Goal: Information Seeking & Learning: Learn about a topic

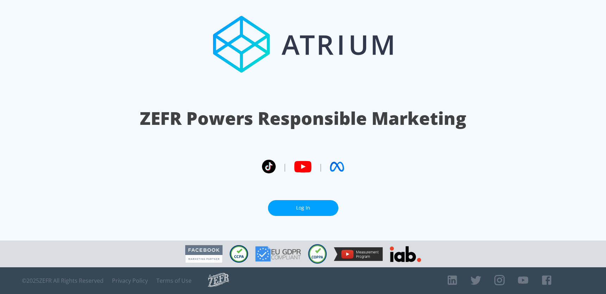
click at [320, 204] on link "Log In" at bounding box center [303, 208] width 70 height 16
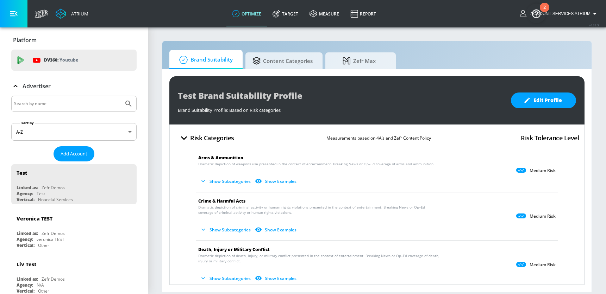
click at [52, 108] on input "Search by name" at bounding box center [67, 103] width 107 height 9
click at [121, 96] on button "Submit Search" at bounding box center [128, 103] width 15 height 15
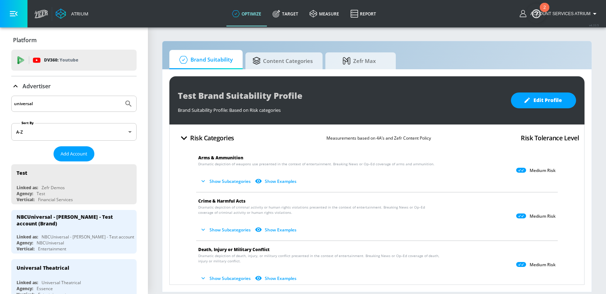
click at [76, 104] on input "universal" at bounding box center [67, 103] width 107 height 9
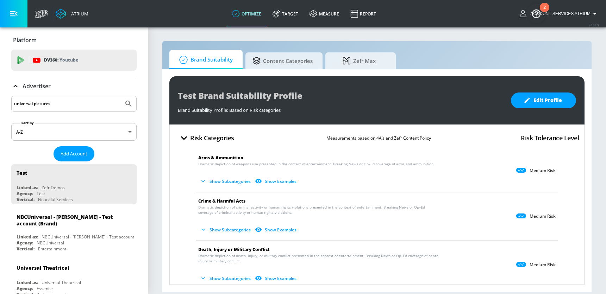
click at [121, 96] on button "Submit Search" at bounding box center [128, 103] width 15 height 15
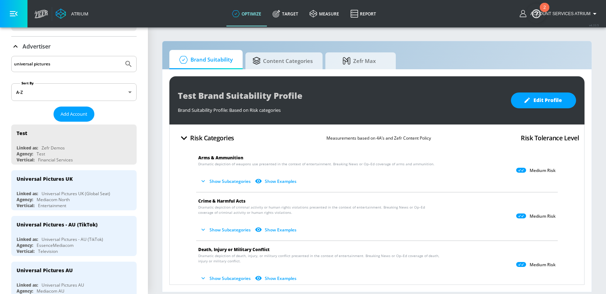
scroll to position [8, 0]
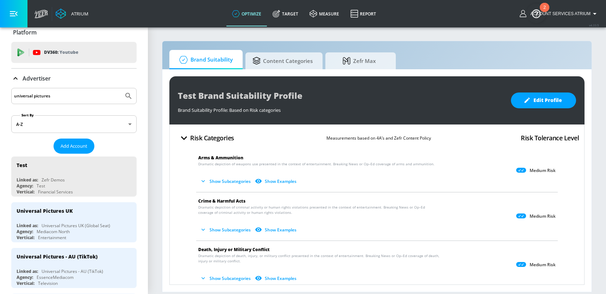
drag, startPoint x: 90, startPoint y: 98, endPoint x: -37, endPoint y: 98, distance: 126.8
click at [0, 98] on html "Atrium optimize Target measure Report optimize Target measure Report v 4.33.5 A…" at bounding box center [303, 147] width 606 height 294
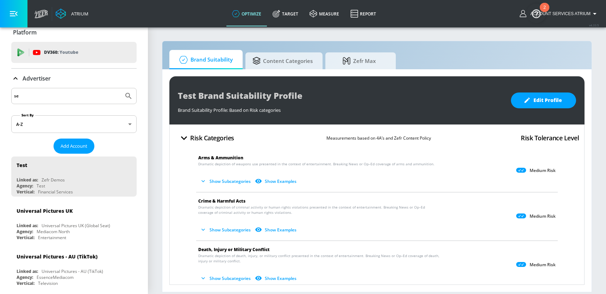
type input "s"
click at [121, 88] on button "Submit Search" at bounding box center [128, 95] width 15 height 15
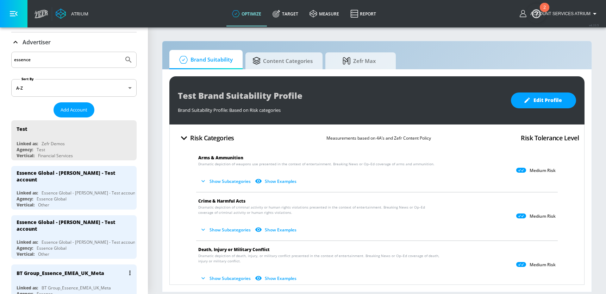
scroll to position [0, 0]
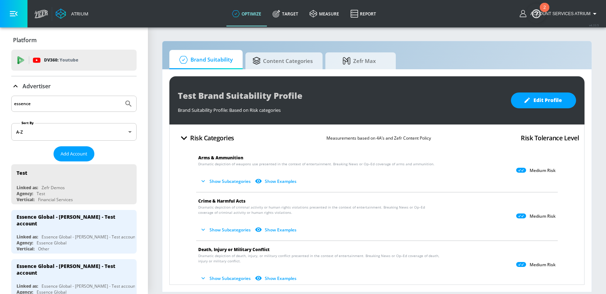
click at [58, 108] on input "essence" at bounding box center [67, 103] width 107 height 9
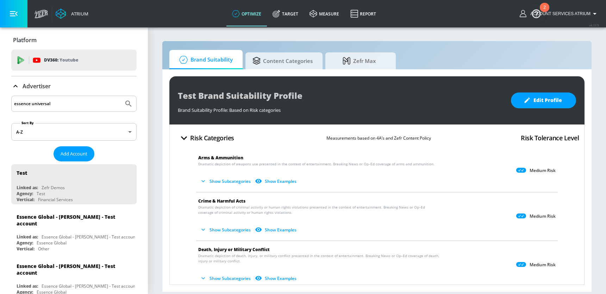
type input "essence universal"
click at [121, 96] on button "Submit Search" at bounding box center [128, 103] width 15 height 15
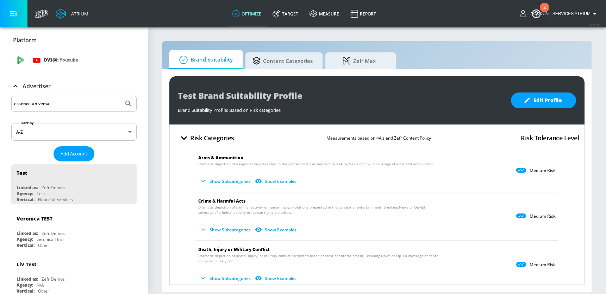
click at [51, 61] on p "DV360: Youtube" at bounding box center [61, 60] width 34 height 8
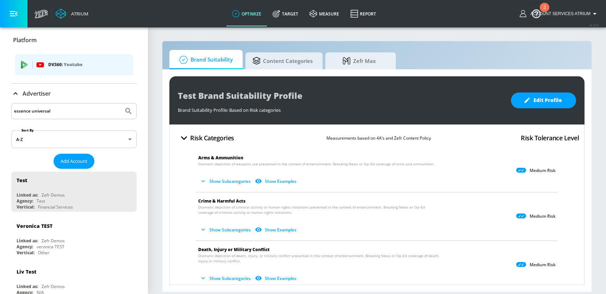
click at [31, 67] on span "DV360: Youtube" at bounding box center [73, 65] width 107 height 8
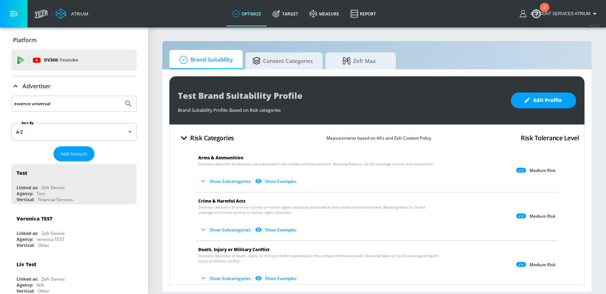
click at [17, 87] on icon at bounding box center [15, 86] width 4 height 2
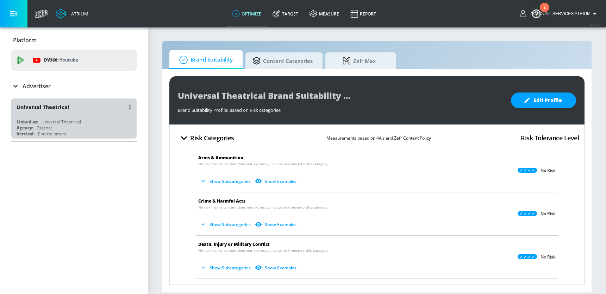
click at [38, 125] on div "Essence" at bounding box center [45, 128] width 16 height 6
click at [95, 134] on div "Vertical: Entertainment" at bounding box center [76, 134] width 118 height 6
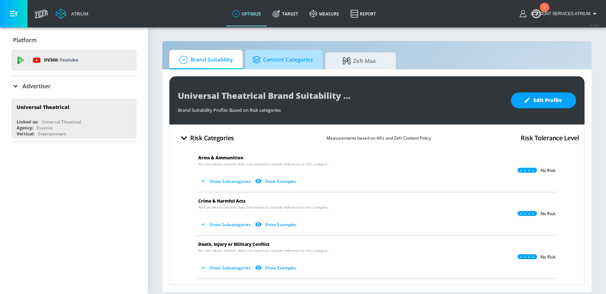
click at [303, 64] on span "Content Categories" at bounding box center [283, 59] width 60 height 17
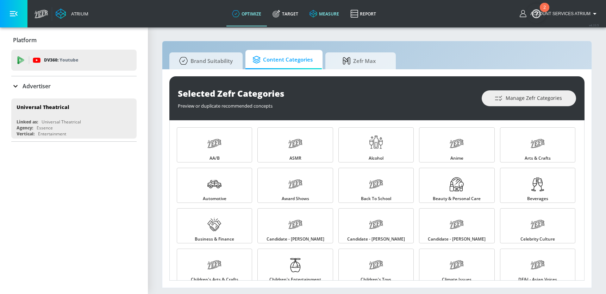
click at [319, 19] on link "measure" at bounding box center [324, 13] width 41 height 25
